Goal: Transaction & Acquisition: Purchase product/service

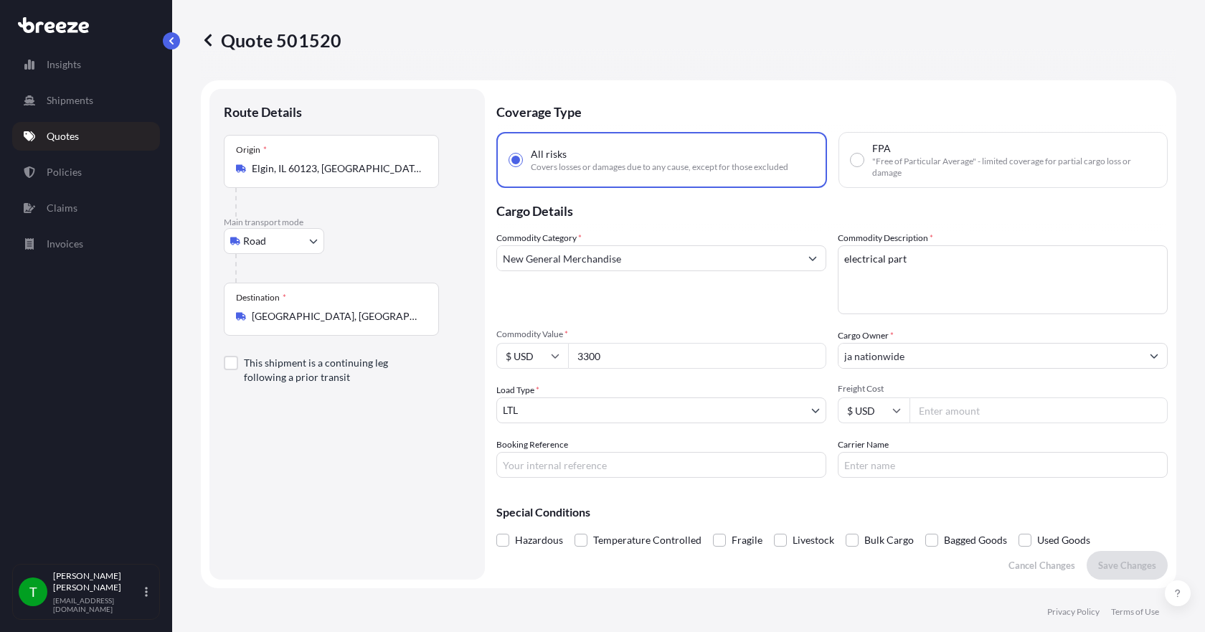
select select "Road"
select select "1"
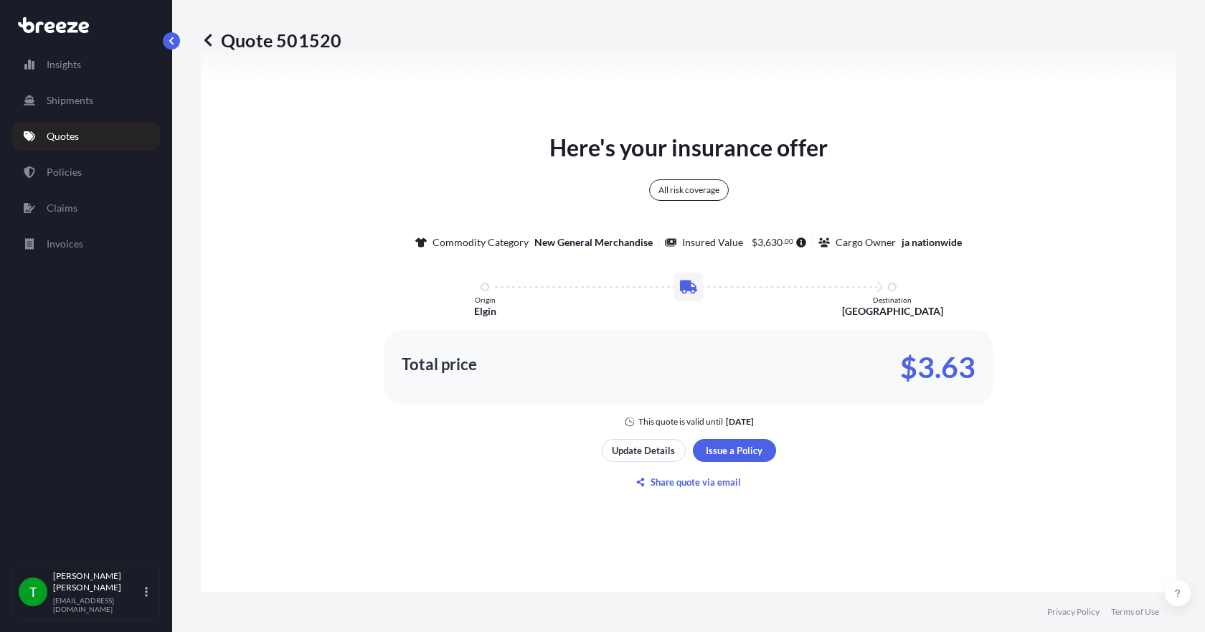
click at [63, 142] on p "Quotes" at bounding box center [63, 136] width 32 height 14
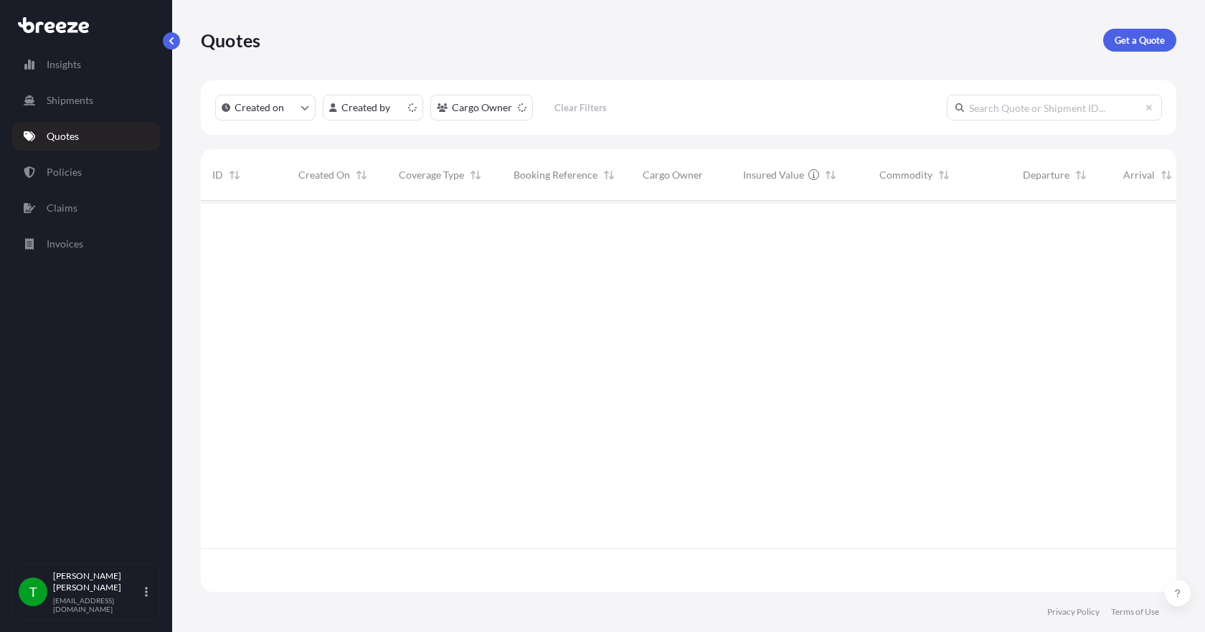
scroll to position [388, 965]
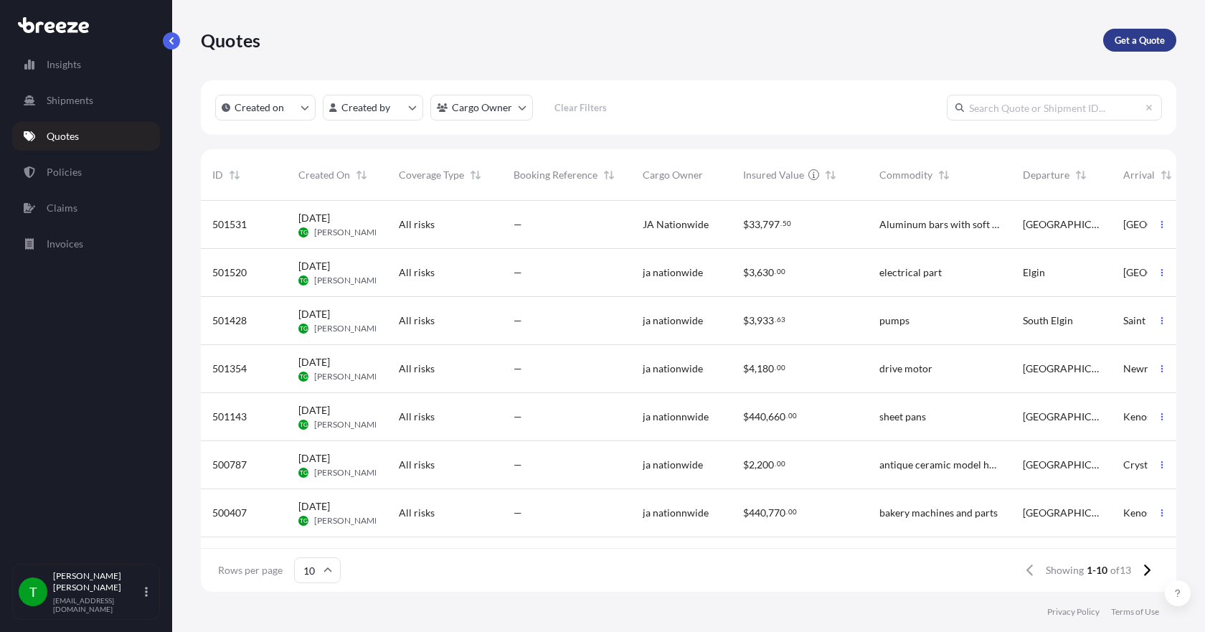
click at [1124, 39] on p "Get a Quote" at bounding box center [1140, 40] width 50 height 14
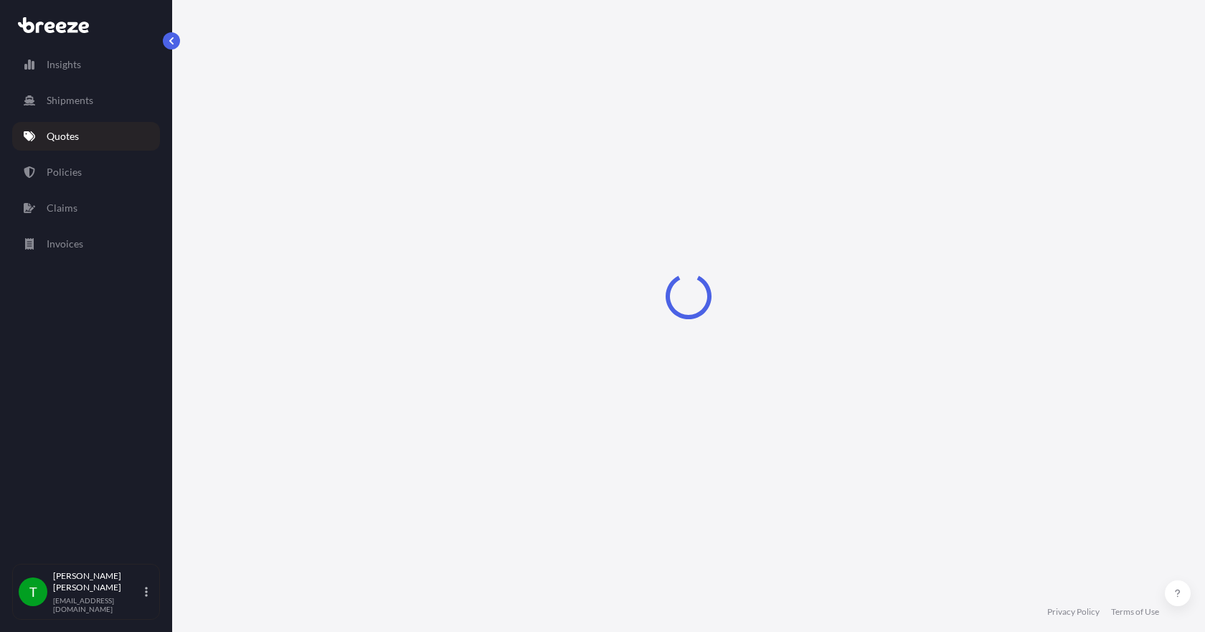
select select "Sea"
select select "1"
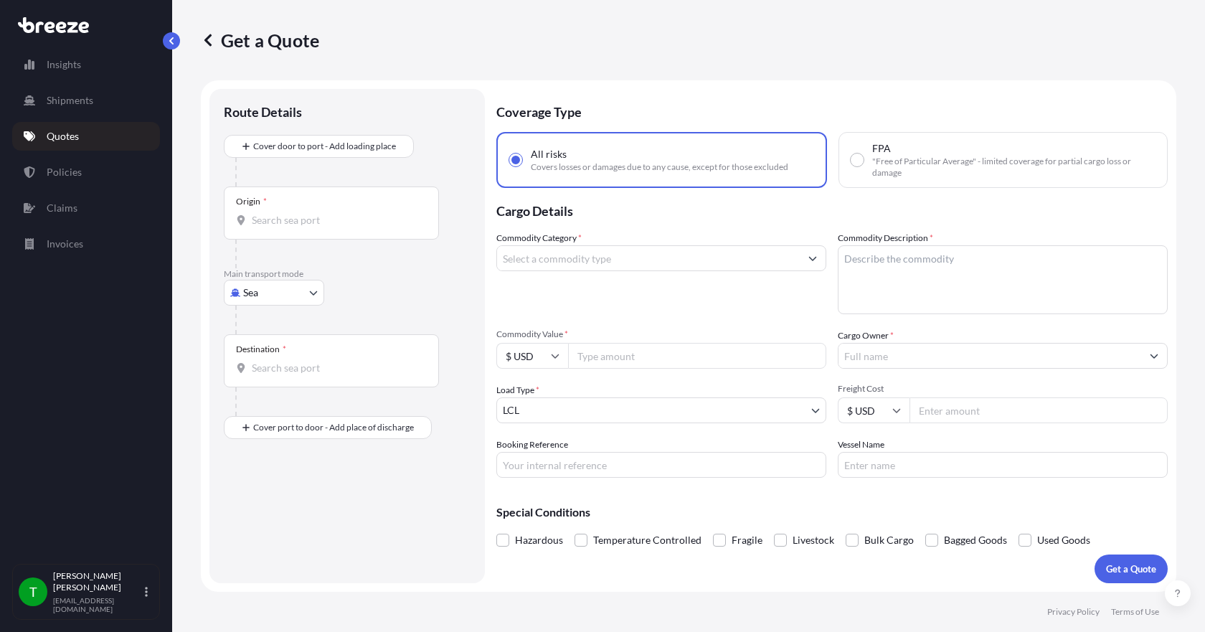
click at [312, 300] on body "Insights Shipments Quotes Policies Claims Invoices T [PERSON_NAME] [EMAIL_ADDRE…" at bounding box center [602, 316] width 1205 height 632
click at [266, 380] on span "Road" at bounding box center [262, 381] width 23 height 14
select select "Road"
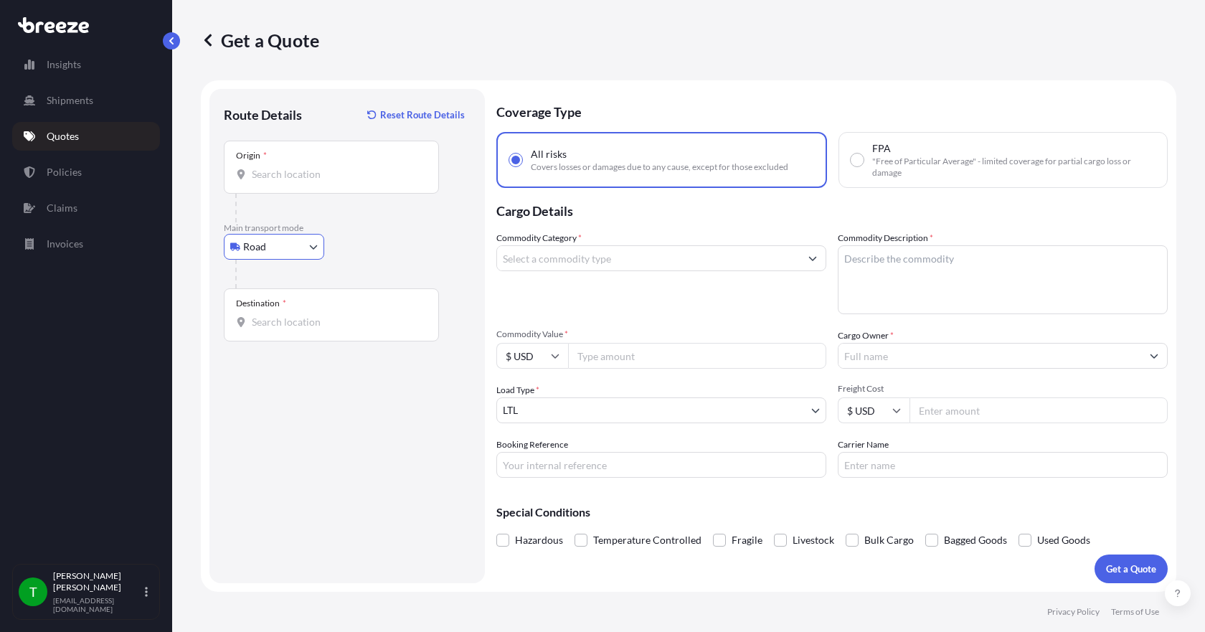
click at [277, 179] on input "Origin *" at bounding box center [336, 174] width 169 height 14
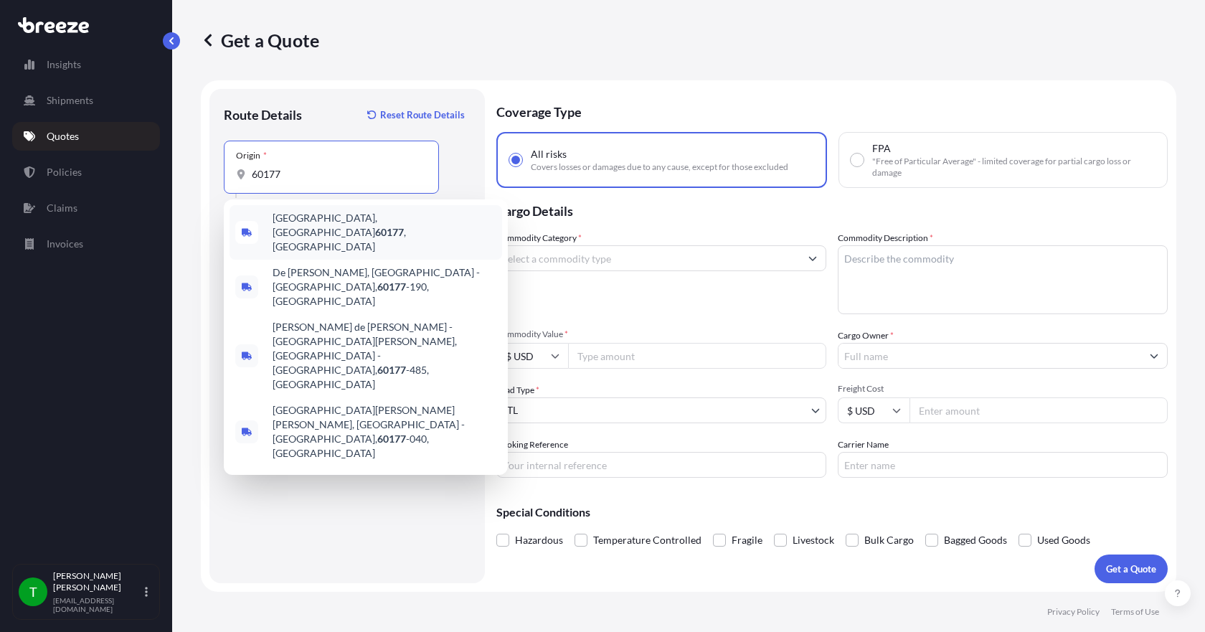
click at [300, 221] on span "[GEOGRAPHIC_DATA] , [GEOGRAPHIC_DATA]" at bounding box center [385, 232] width 224 height 43
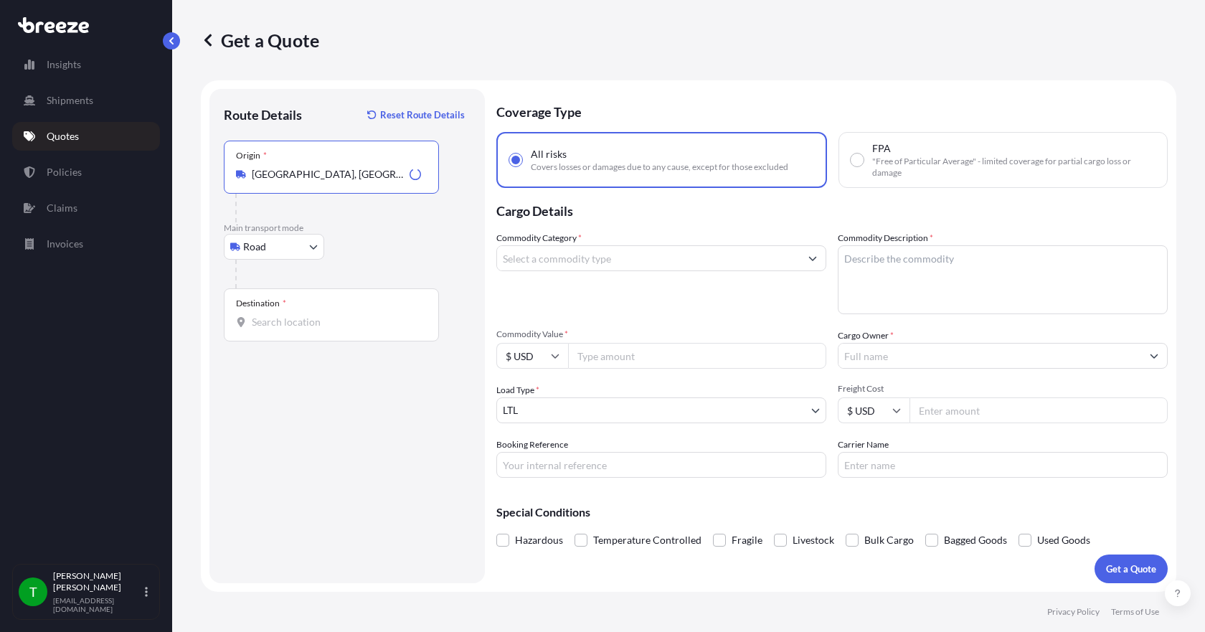
type input "[GEOGRAPHIC_DATA], [GEOGRAPHIC_DATA]"
click at [284, 321] on input "Destination *" at bounding box center [336, 322] width 169 height 14
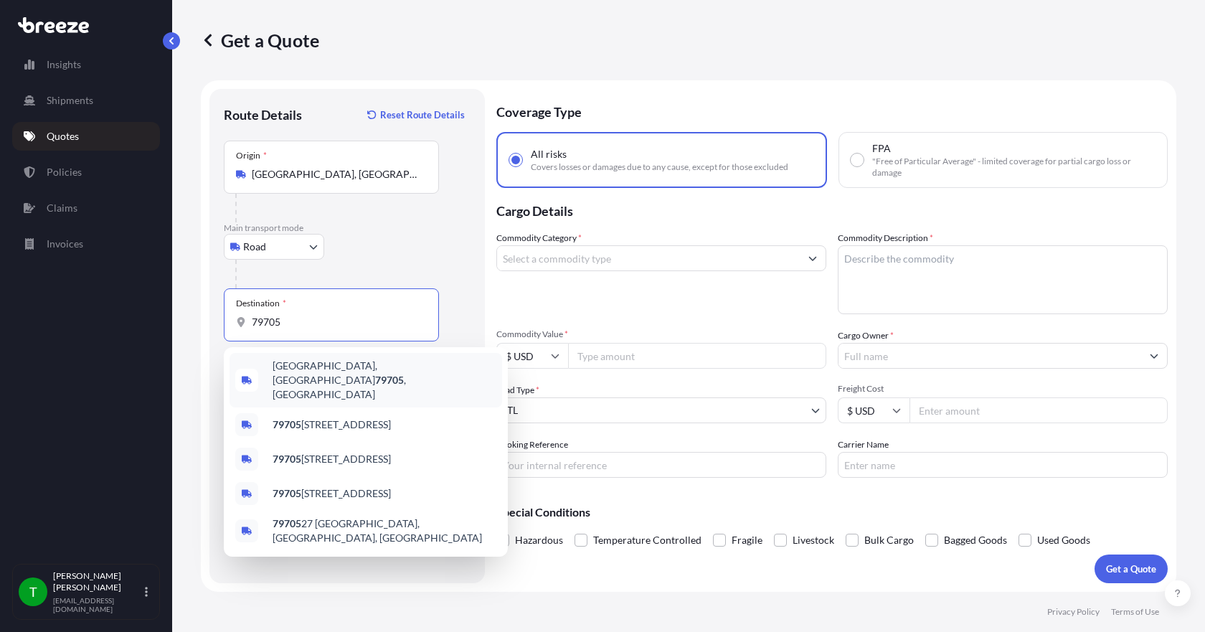
click at [314, 374] on span "[GEOGRAPHIC_DATA] , [GEOGRAPHIC_DATA]" at bounding box center [385, 380] width 224 height 43
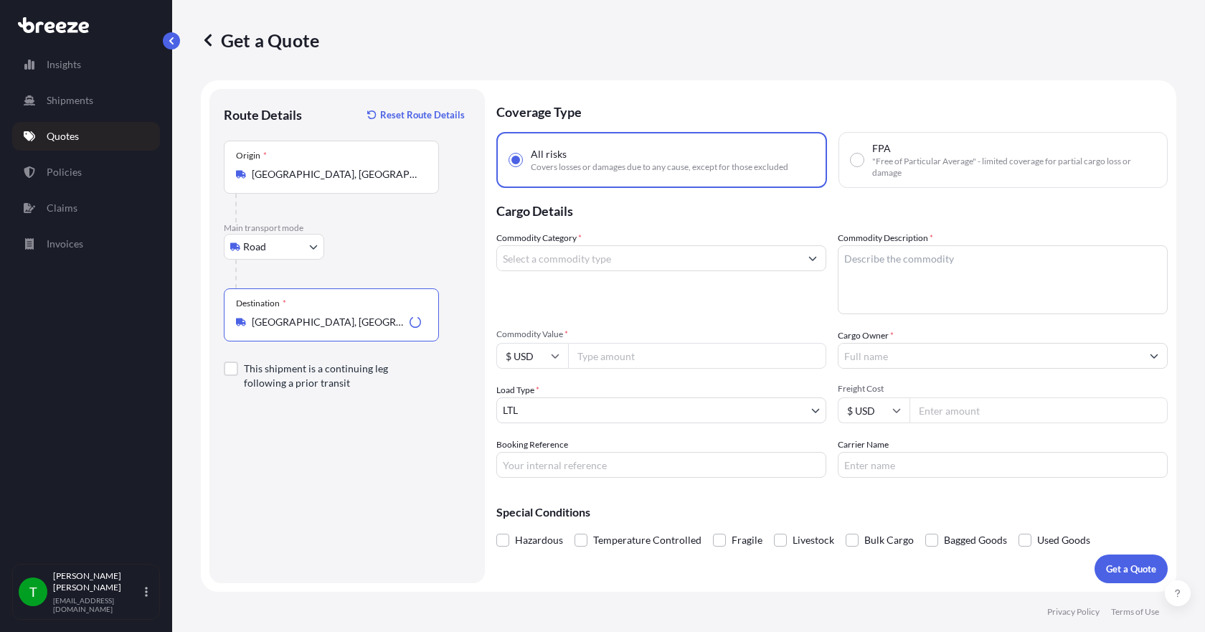
type input "[GEOGRAPHIC_DATA], [GEOGRAPHIC_DATA]"
click at [562, 265] on input "Commodity Category *" at bounding box center [648, 258] width 303 height 26
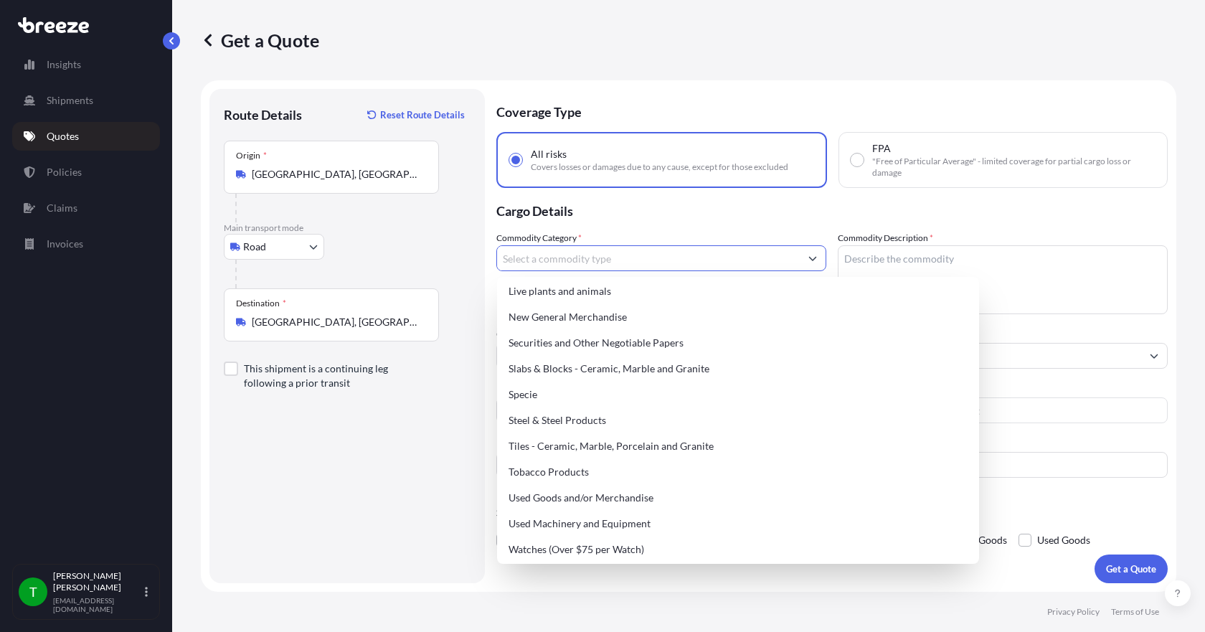
scroll to position [603, 0]
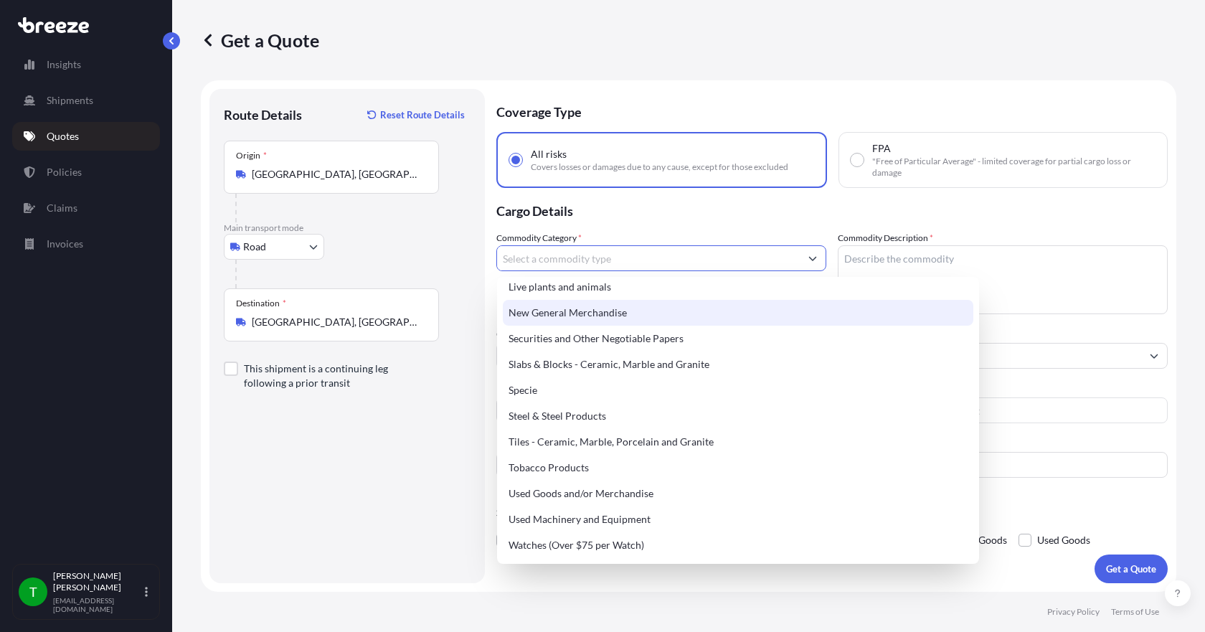
click at [605, 315] on div "New General Merchandise" at bounding box center [738, 313] width 471 height 26
type input "New General Merchandise"
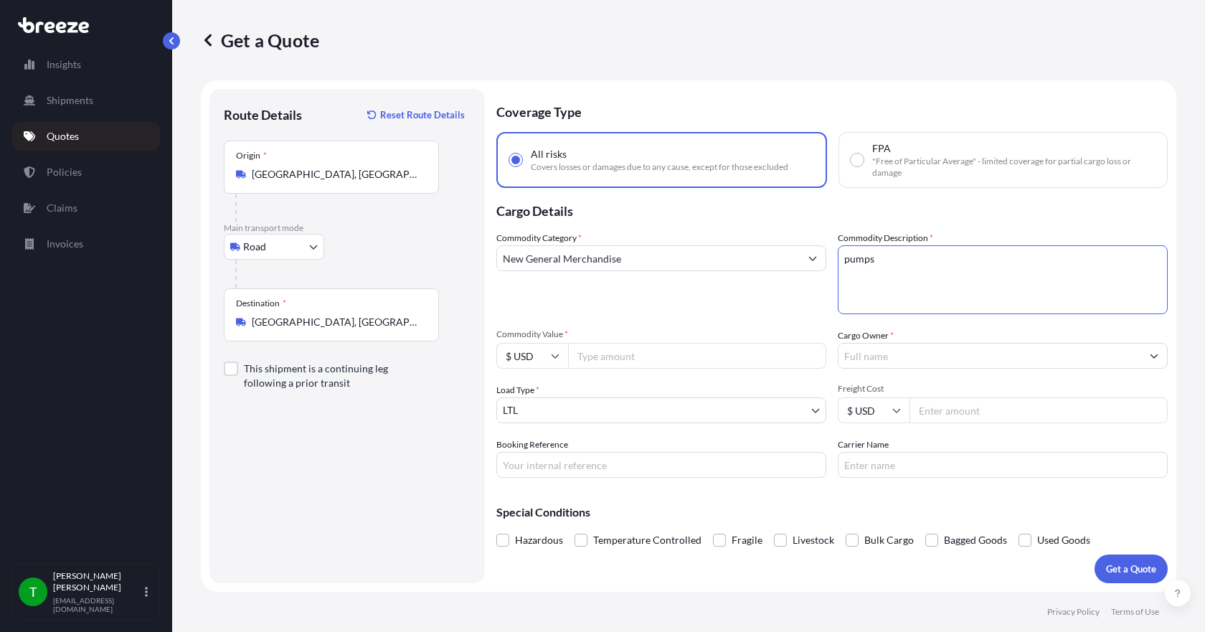
type textarea "pumps"
type input "16308.66"
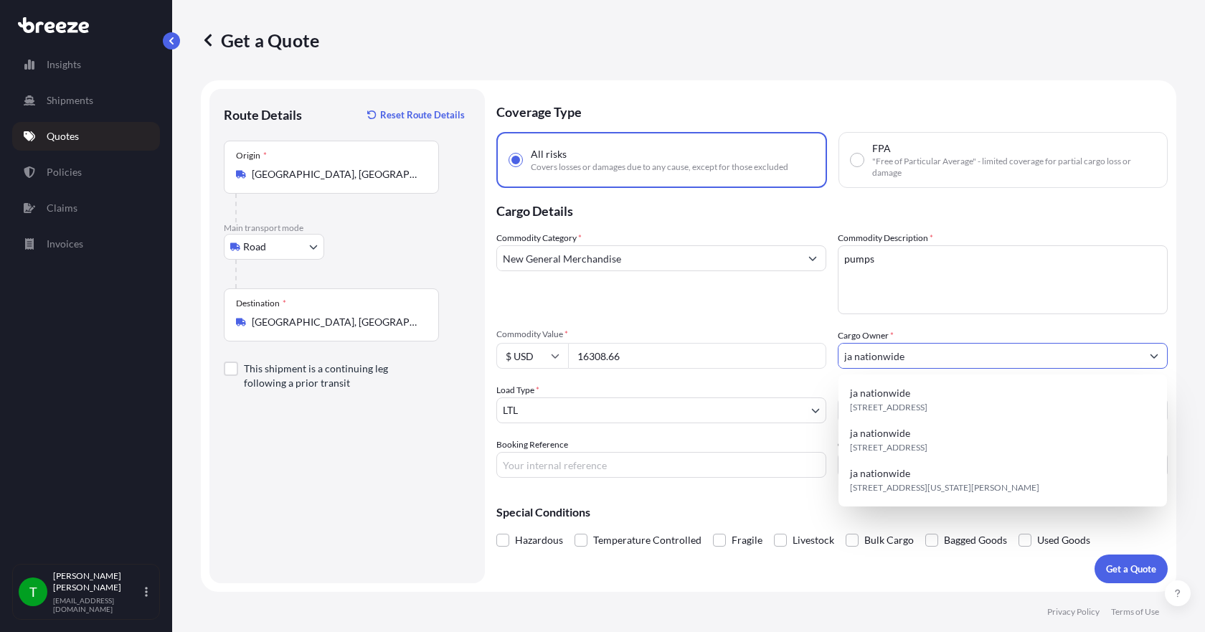
type input "ja nationwide"
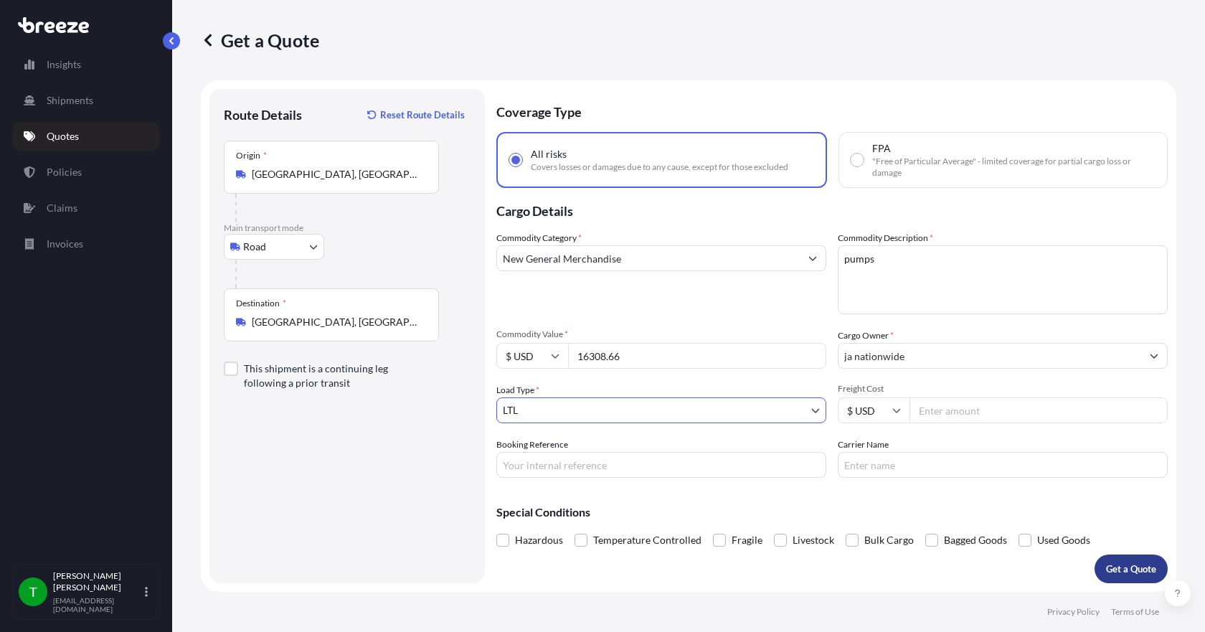
click at [1119, 580] on button "Get a Quote" at bounding box center [1131, 569] width 73 height 29
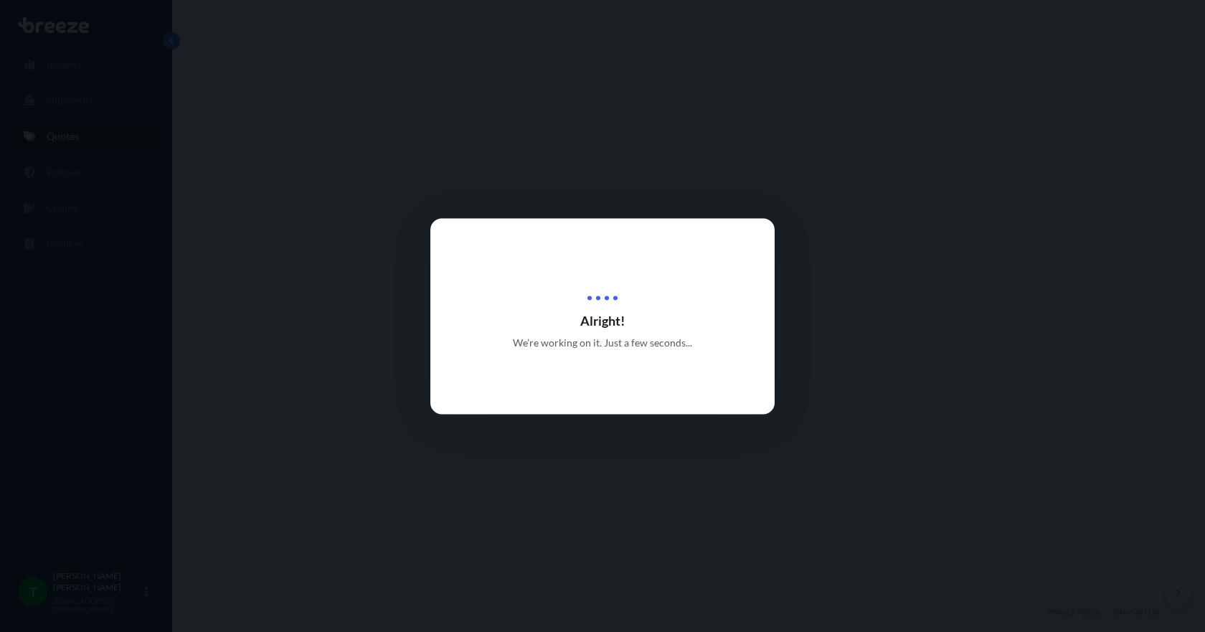
select select "Road"
select select "1"
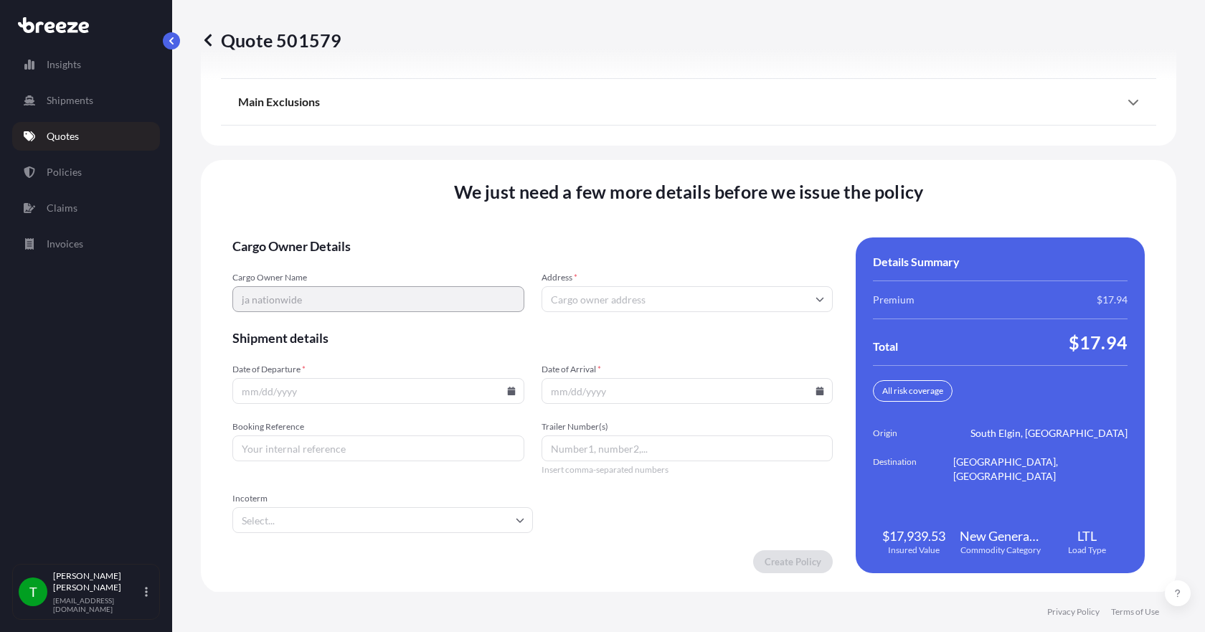
scroll to position [1879, 0]
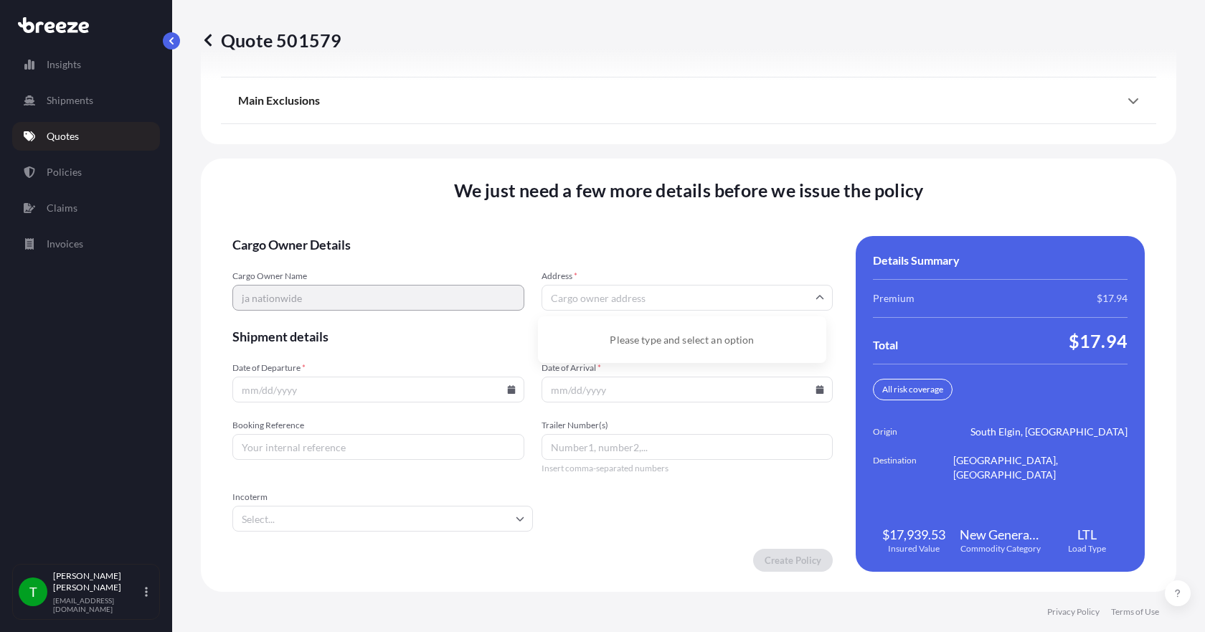
click at [583, 301] on input "Address *" at bounding box center [688, 298] width 292 height 26
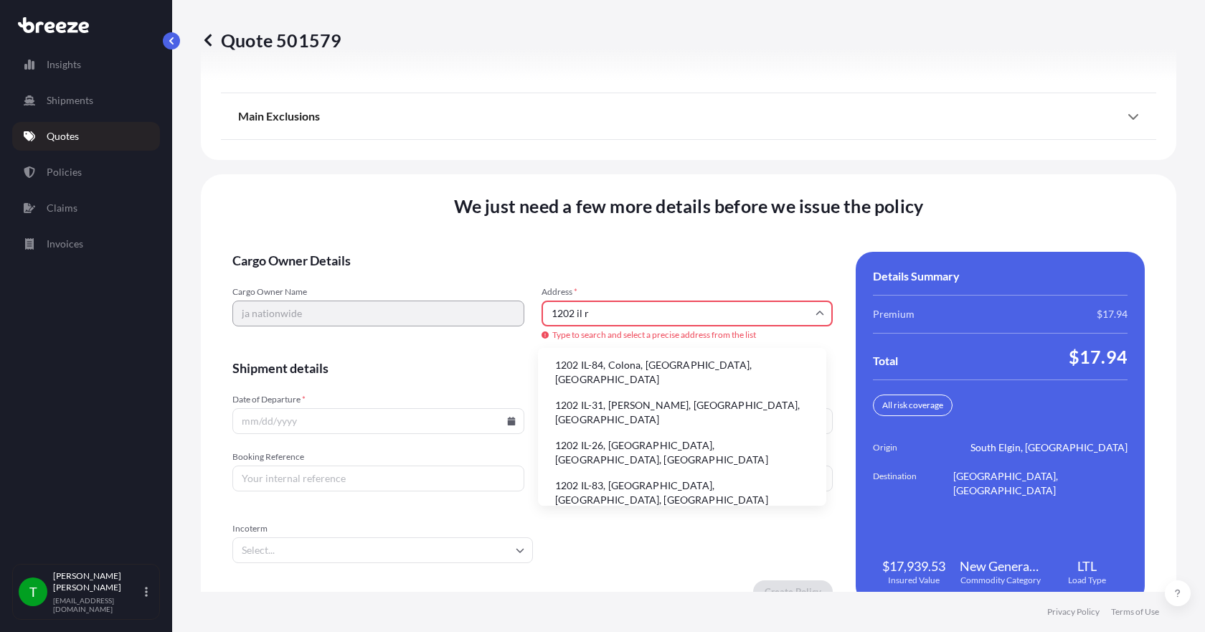
click at [585, 402] on li "1202 IL-31, [PERSON_NAME], [GEOGRAPHIC_DATA], [GEOGRAPHIC_DATA]" at bounding box center [682, 412] width 277 height 37
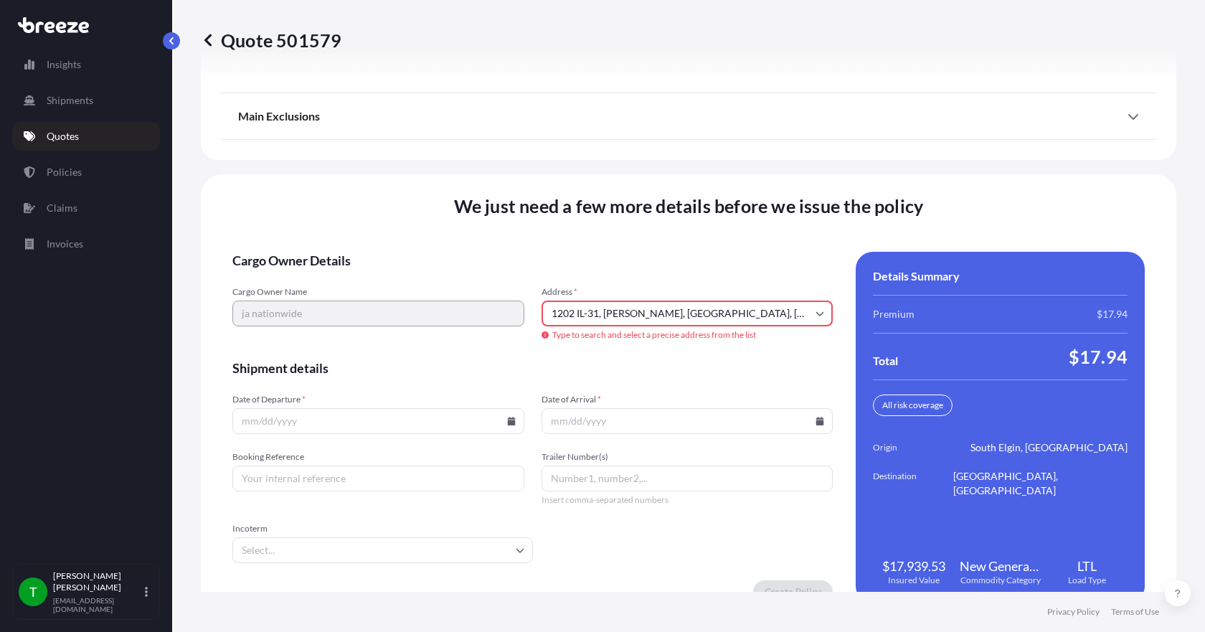
type input "[STREET_ADDRESS][PERSON_NAME]"
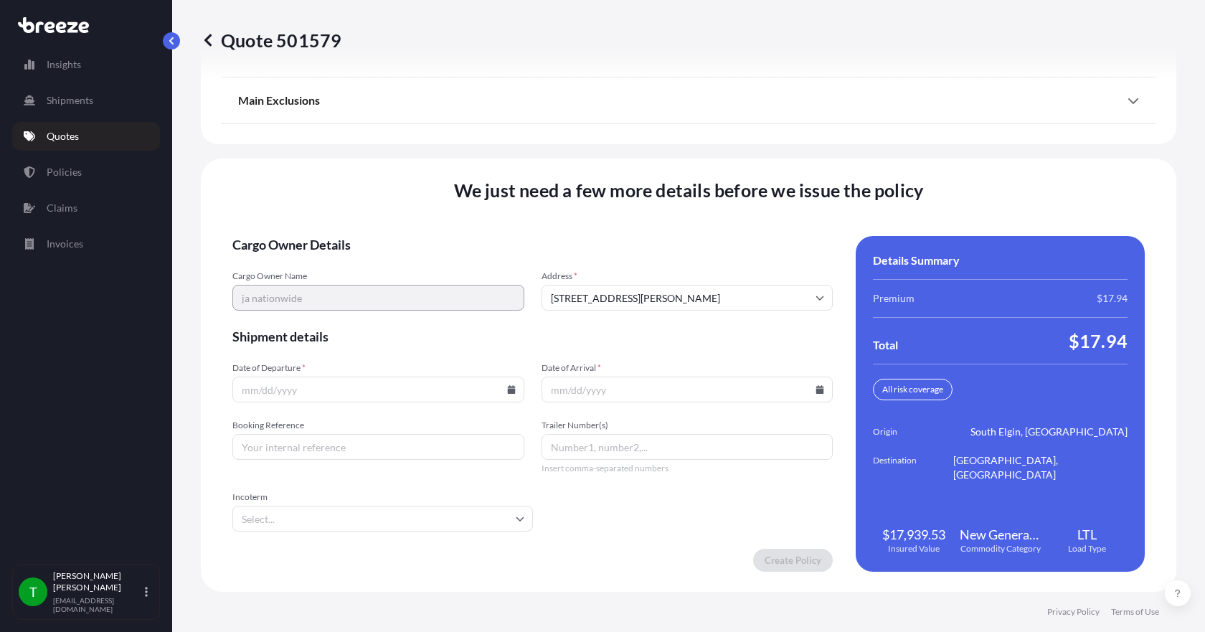
click at [507, 391] on icon at bounding box center [511, 389] width 8 height 9
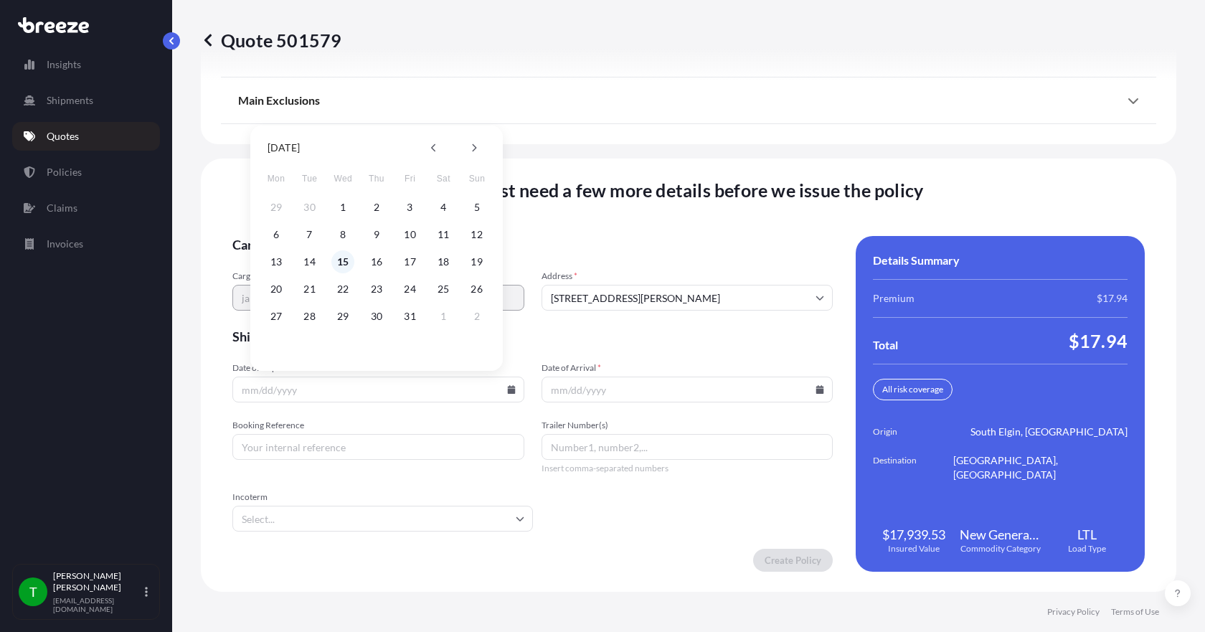
click at [339, 263] on button "15" at bounding box center [342, 261] width 23 height 23
type input "[DATE]"
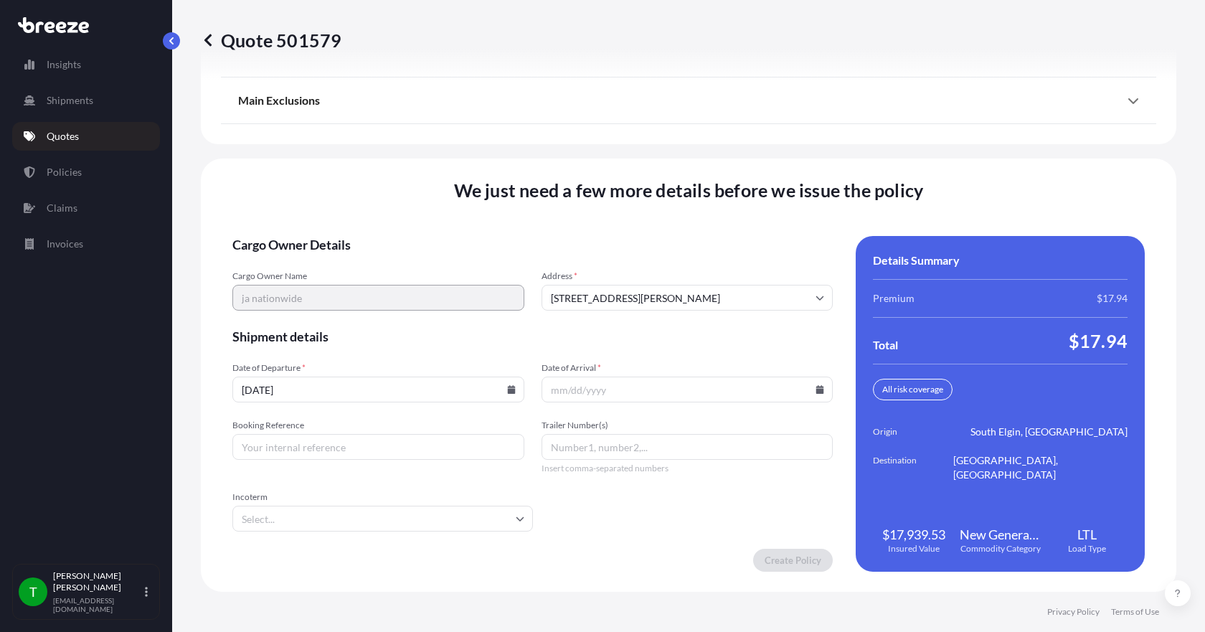
click at [816, 392] on icon at bounding box center [820, 389] width 8 height 9
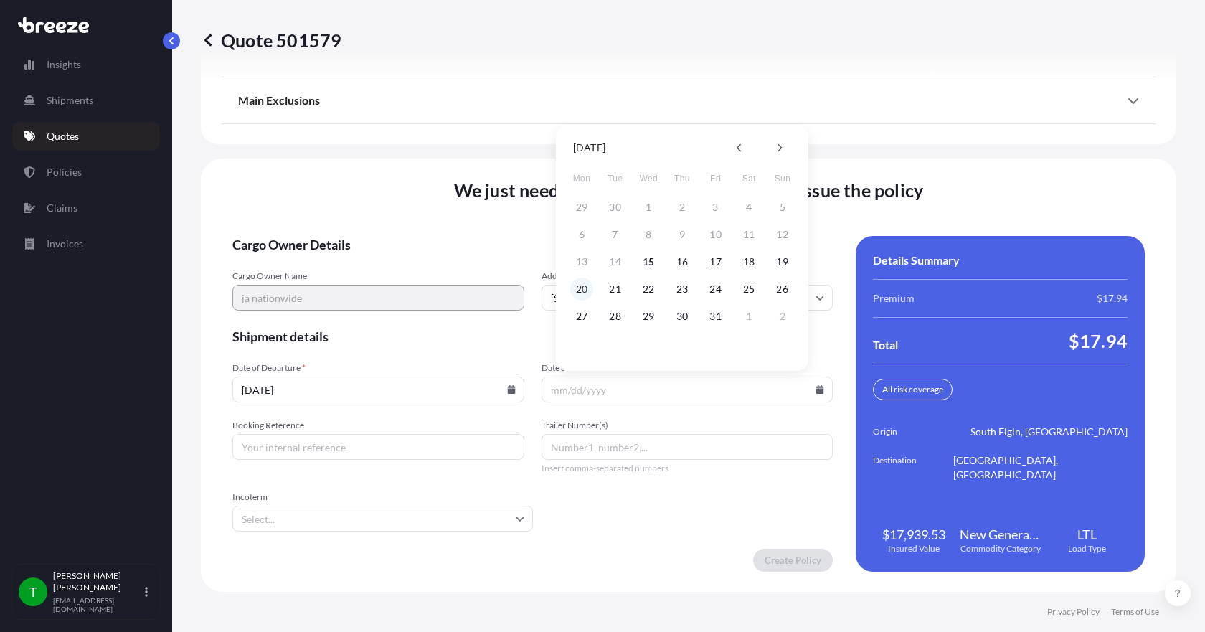
click at [585, 291] on button "20" at bounding box center [581, 289] width 23 height 23
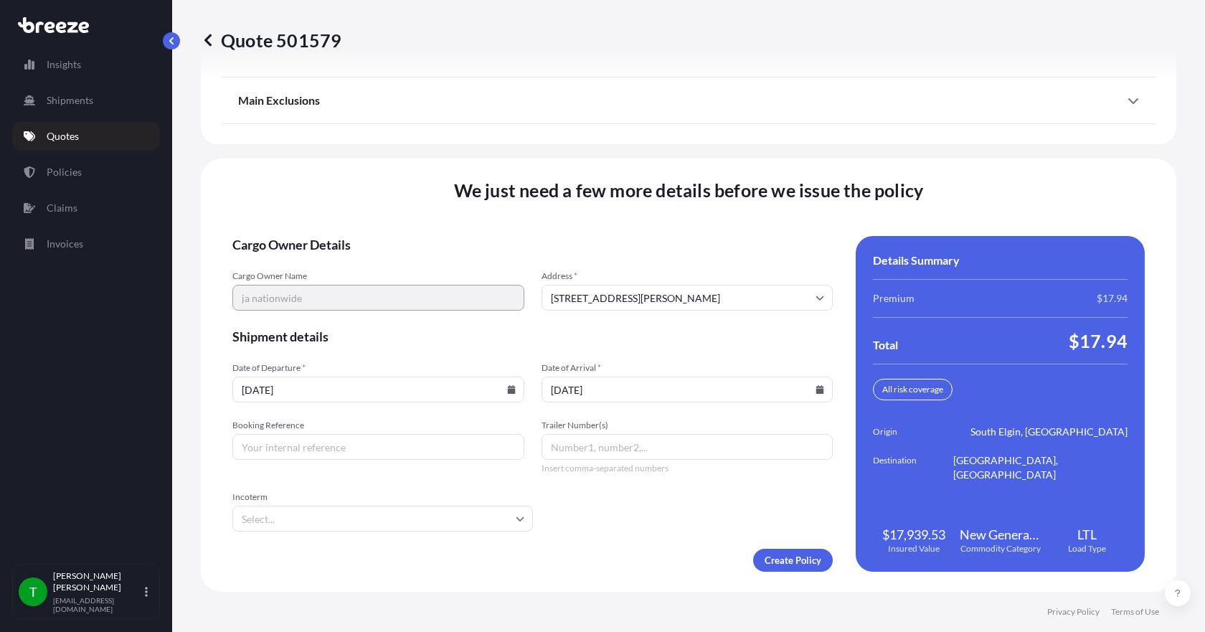
type input "[DATE]"
click at [374, 438] on input "Booking Reference" at bounding box center [378, 447] width 292 height 26
type input "351386"
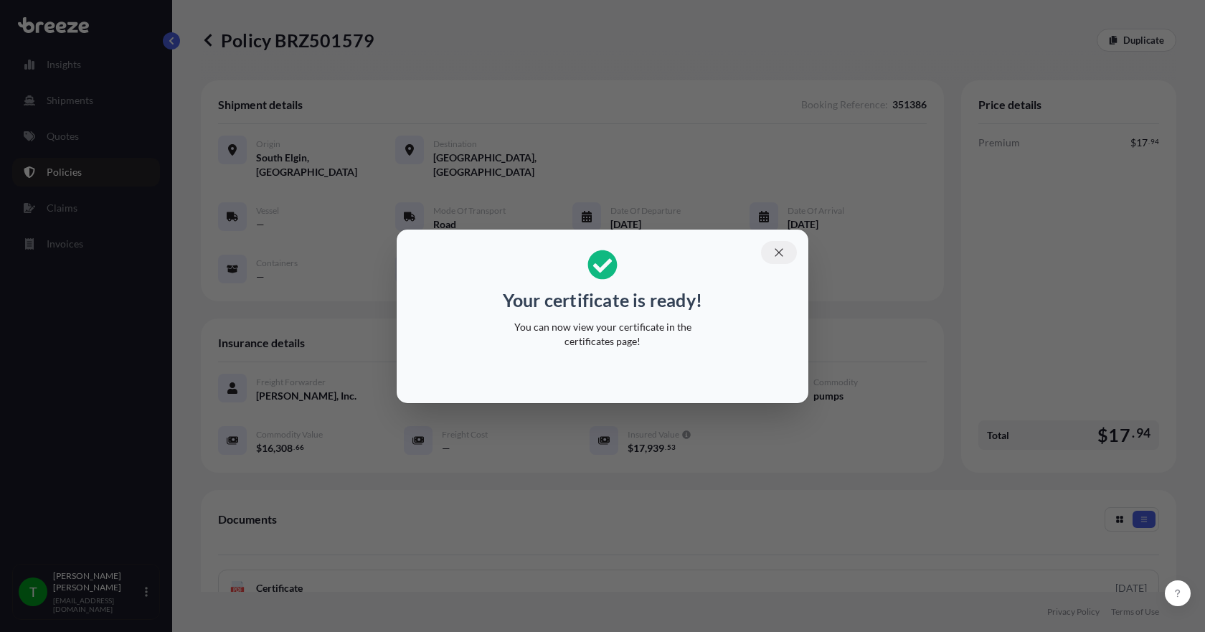
click at [779, 255] on icon "button" at bounding box center [779, 252] width 13 height 13
